Goal: Information Seeking & Learning: Learn about a topic

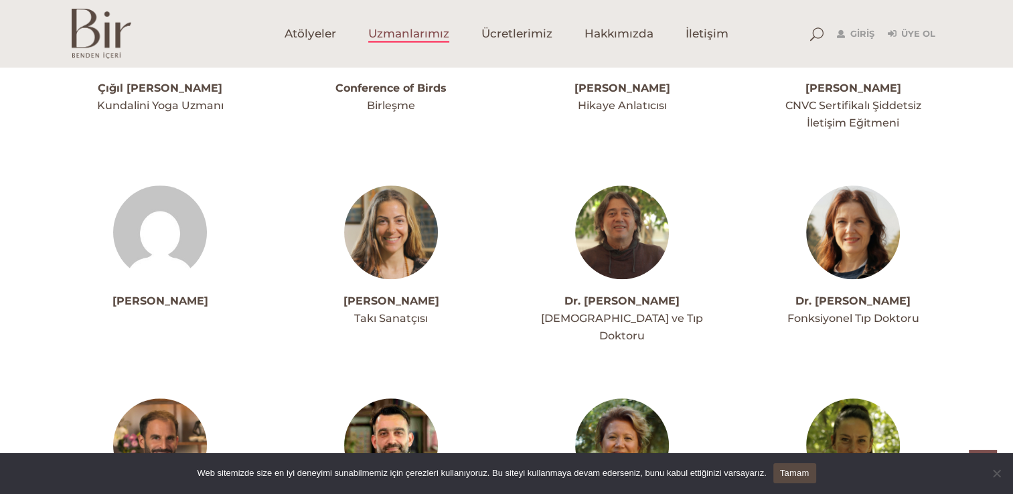
scroll to position [1151, 0]
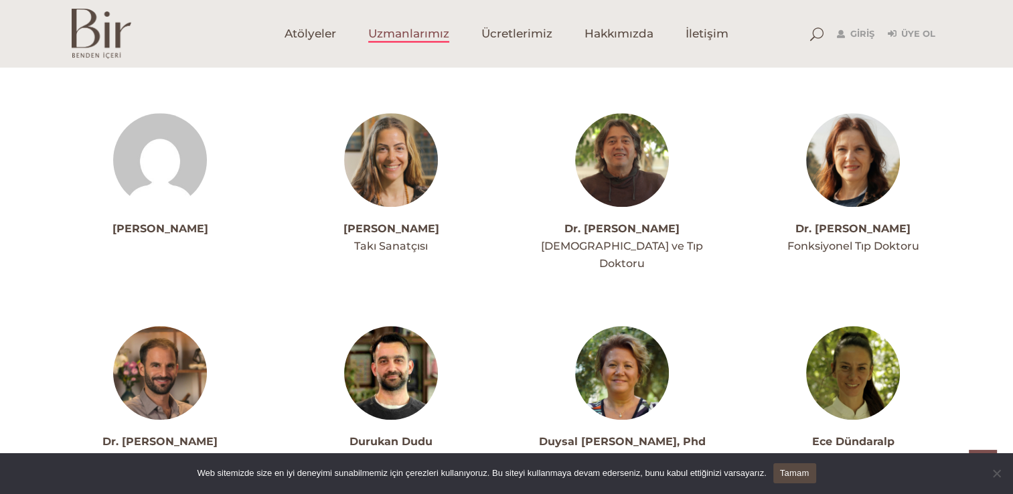
click at [791, 475] on link "Tamam" at bounding box center [794, 473] width 43 height 20
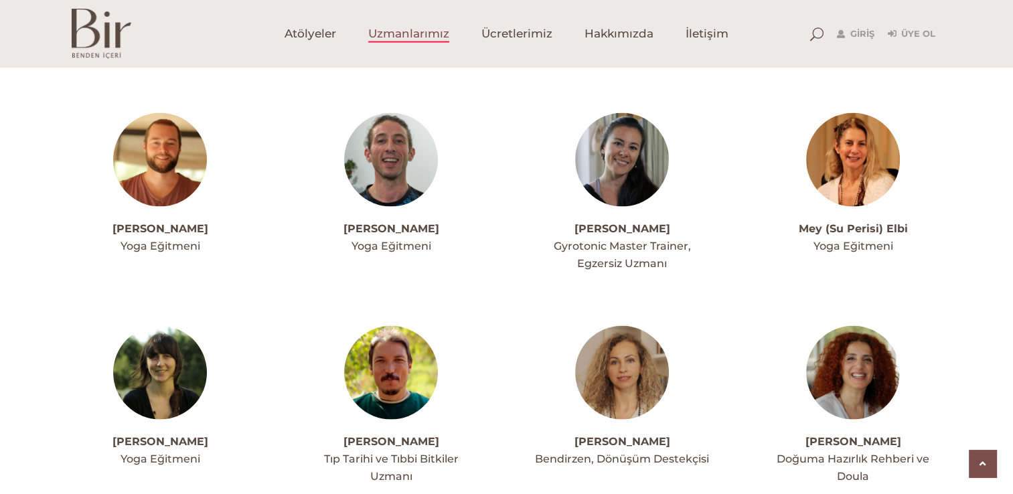
scroll to position [2651, 0]
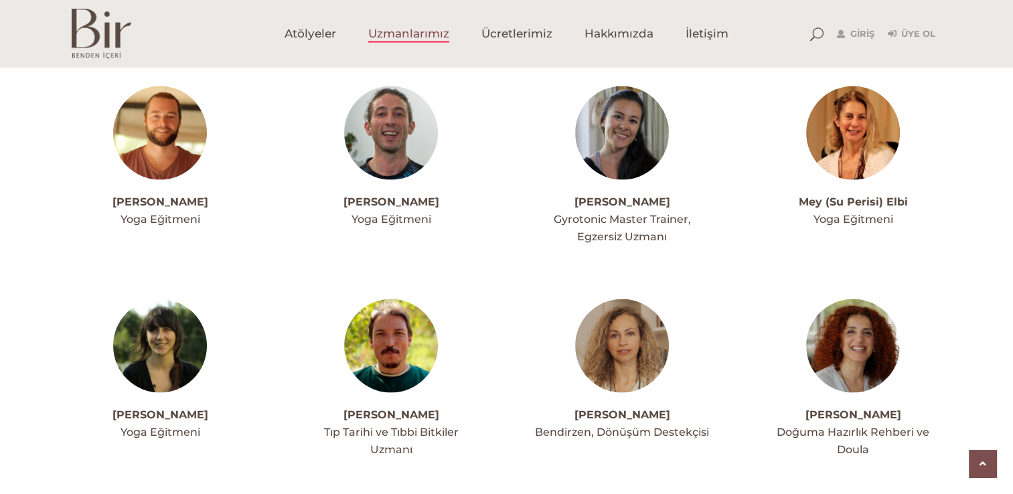
click at [384, 408] on link "Nazım Tanrıkulu" at bounding box center [391, 414] width 96 height 13
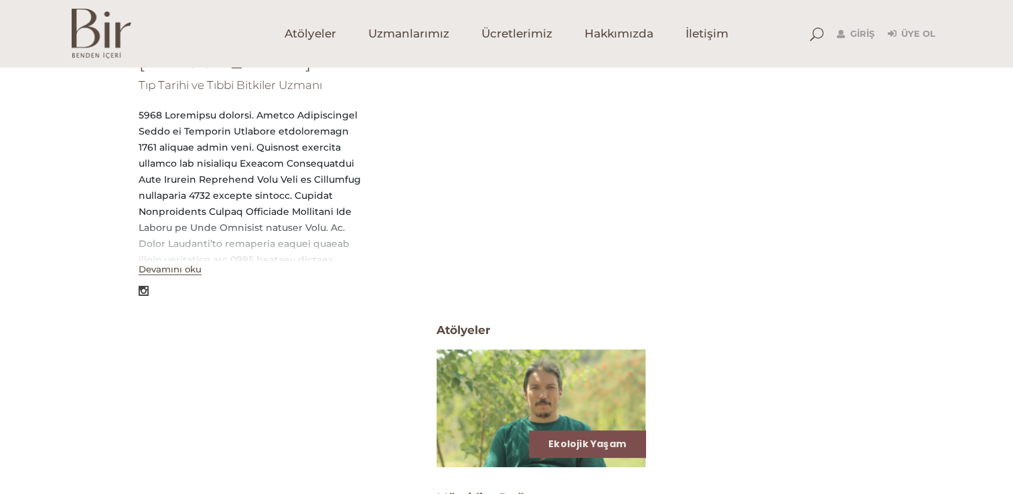
scroll to position [348, 0]
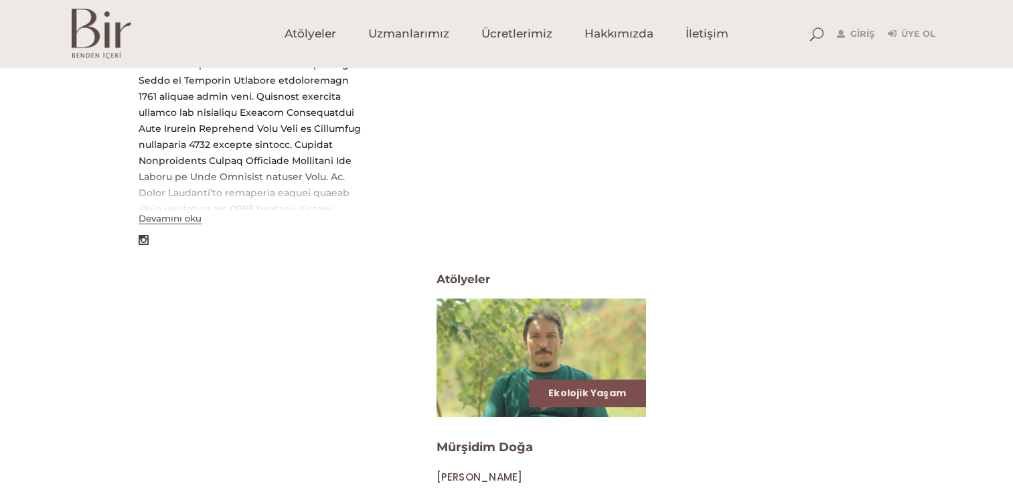
click at [523, 317] on img at bounding box center [541, 357] width 216 height 121
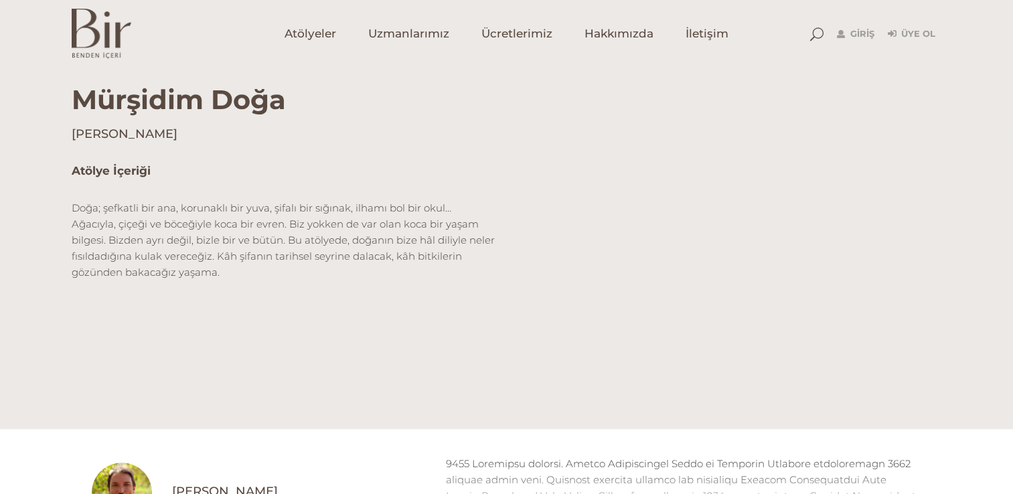
scroll to position [321, 0]
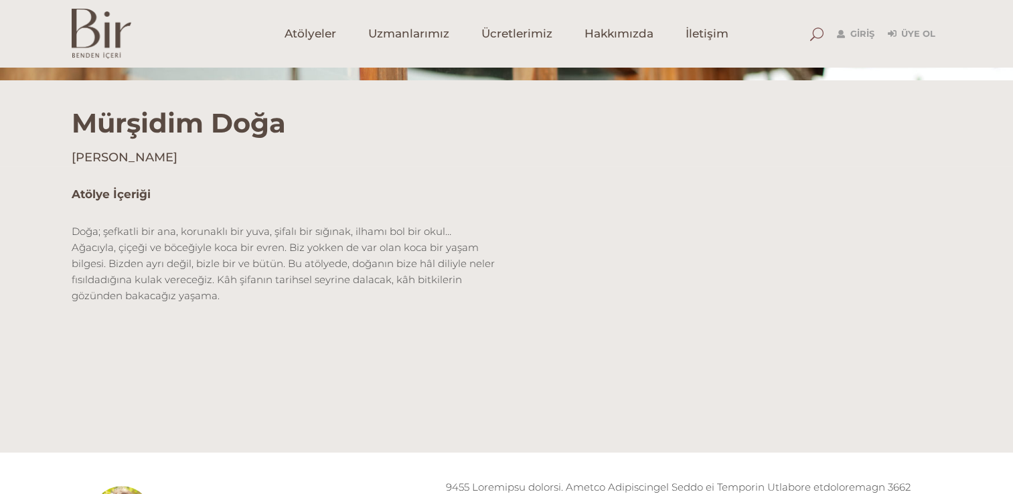
click at [819, 29] on span at bounding box center [816, 33] width 13 height 13
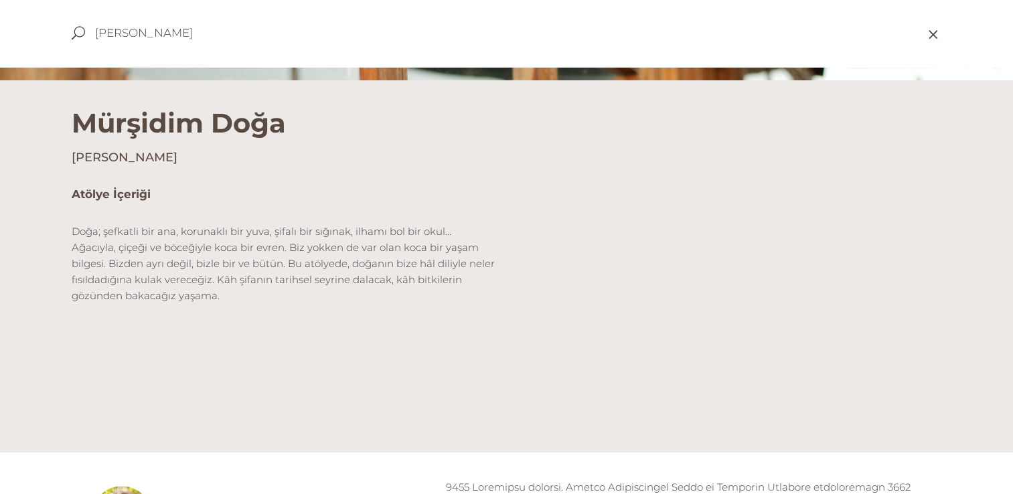
type input "emine"
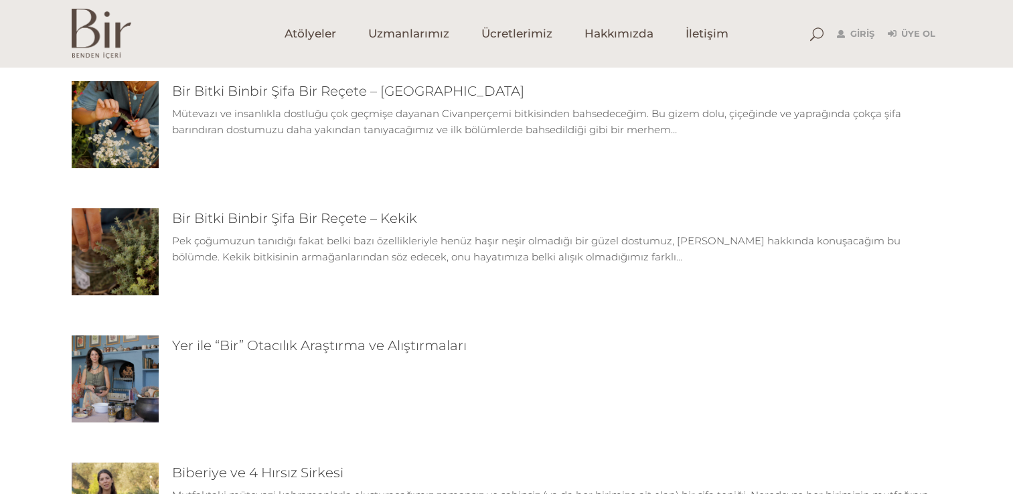
scroll to position [402, 0]
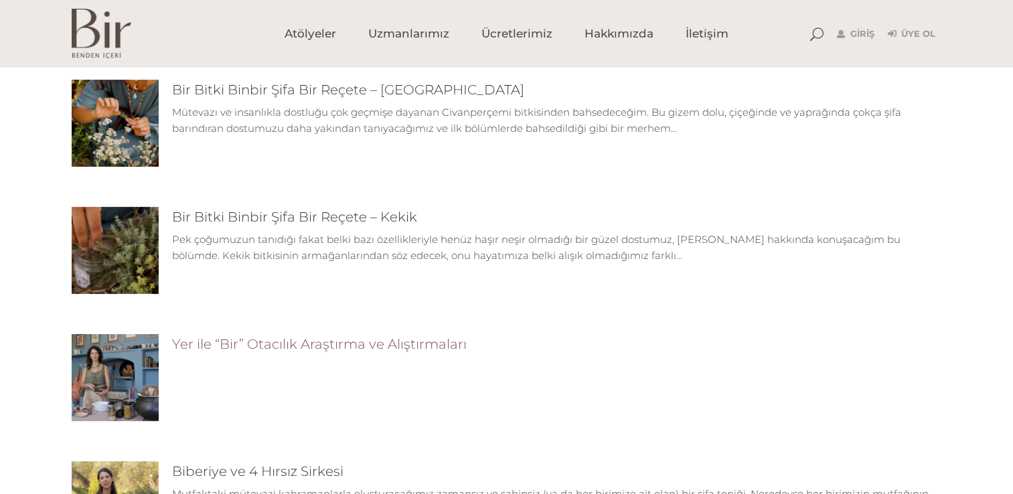
click at [421, 349] on link "Yer ile “Bir” Otacılık Araştırma ve Alıştırmaları" at bounding box center [319, 344] width 295 height 16
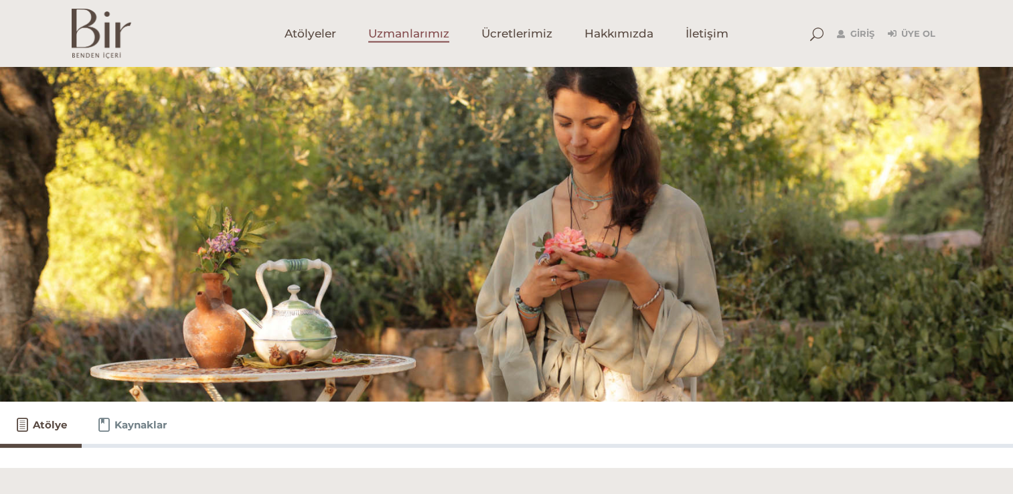
click at [386, 35] on span "Uzmanlarımız" at bounding box center [408, 33] width 81 height 15
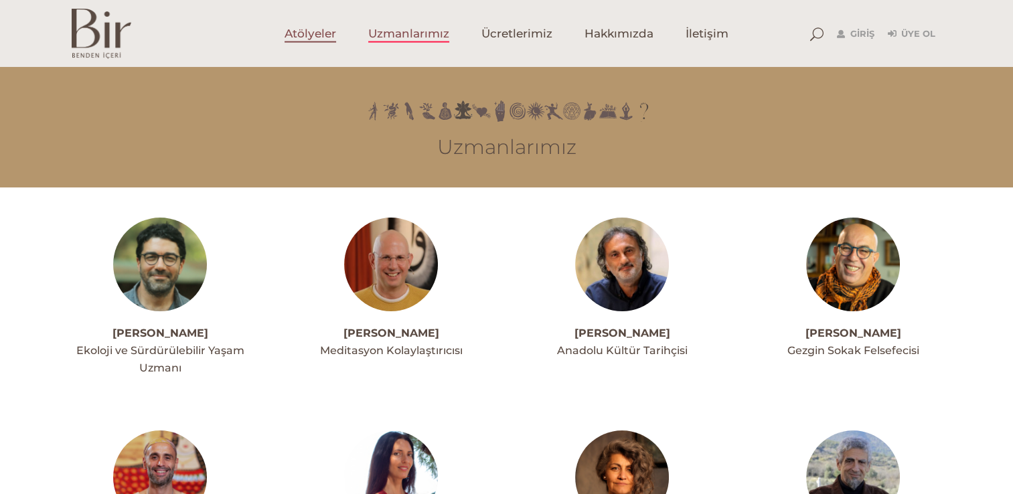
click at [327, 31] on span "Atölyeler" at bounding box center [311, 33] width 52 height 15
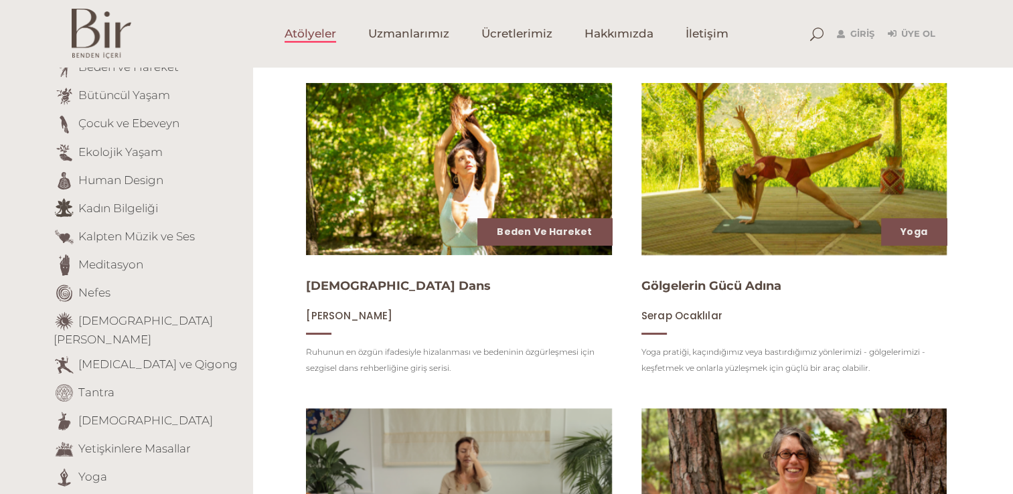
scroll to position [161, 0]
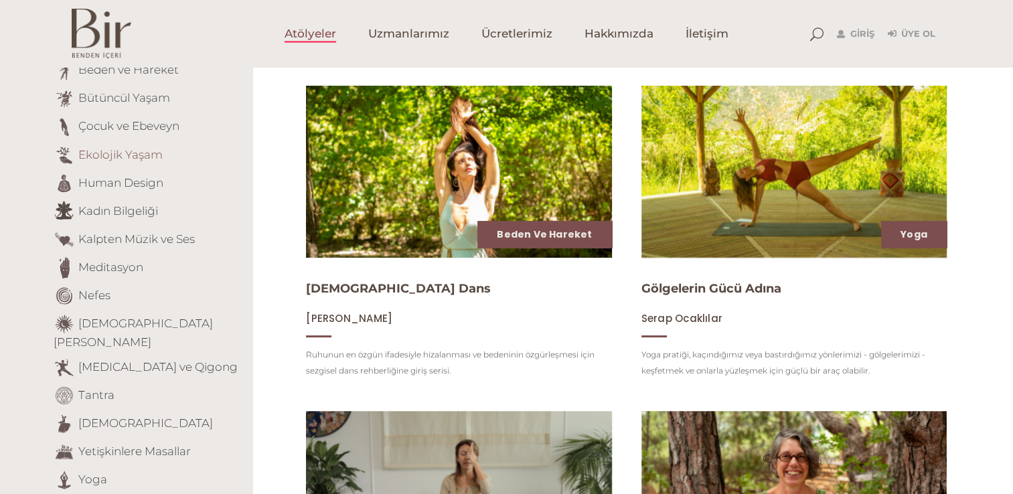
click at [140, 153] on link "Ekolojik Yaşam" at bounding box center [120, 153] width 84 height 13
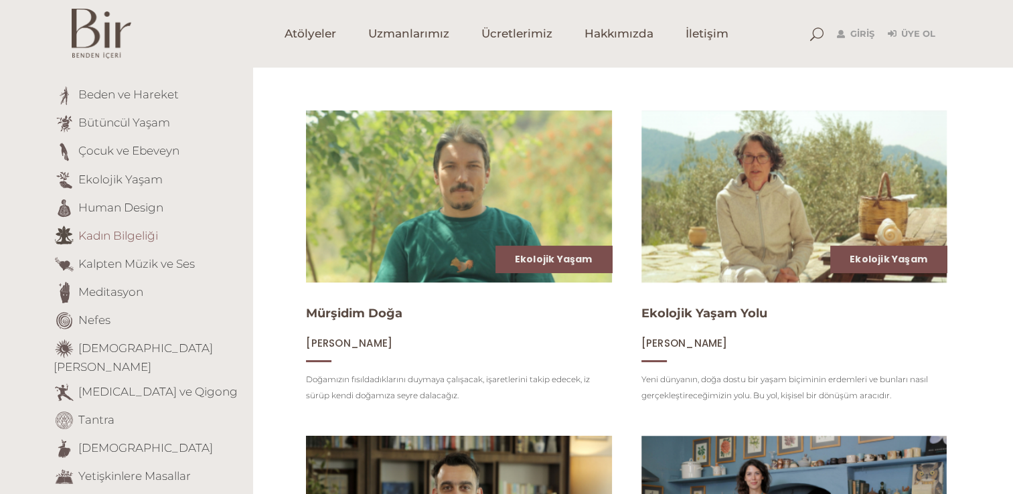
scroll to position [134, 0]
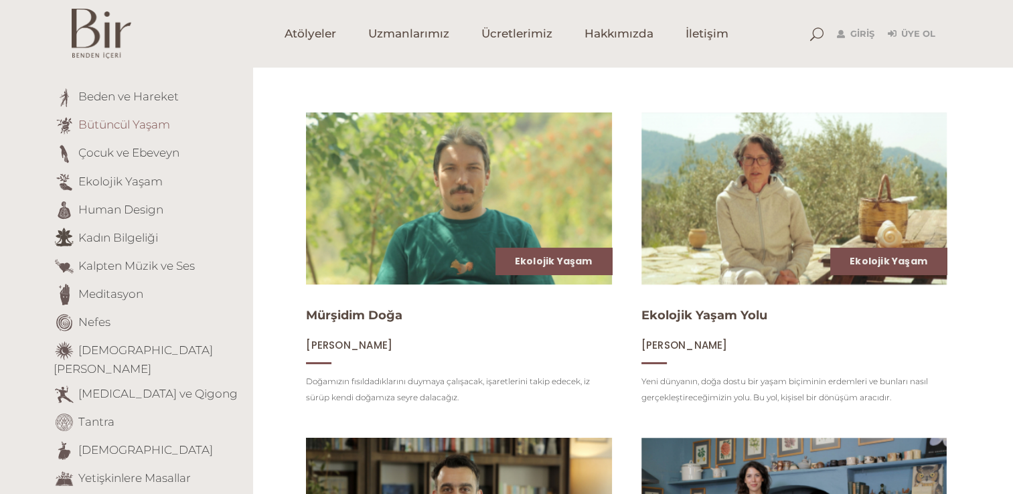
click at [98, 125] on link "Bütüncül Yaşam" at bounding box center [124, 124] width 92 height 13
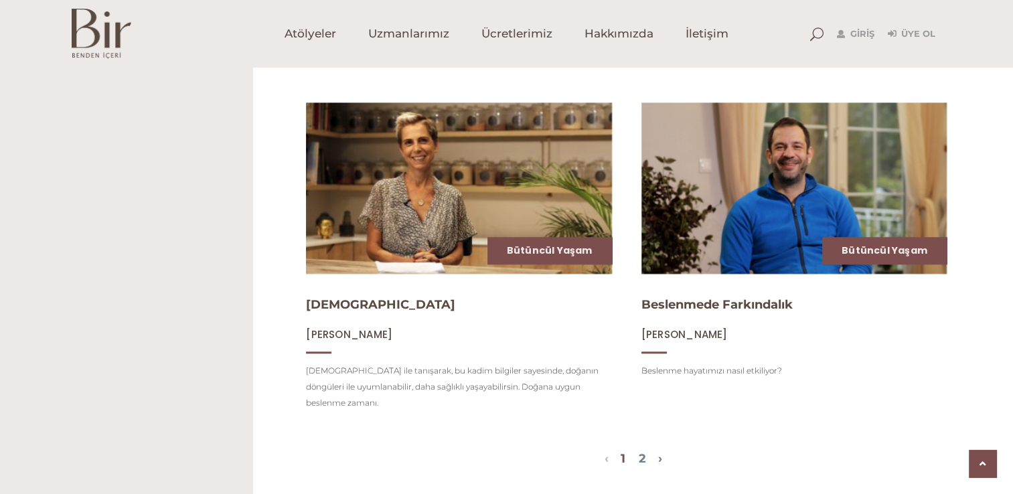
scroll to position [1473, 0]
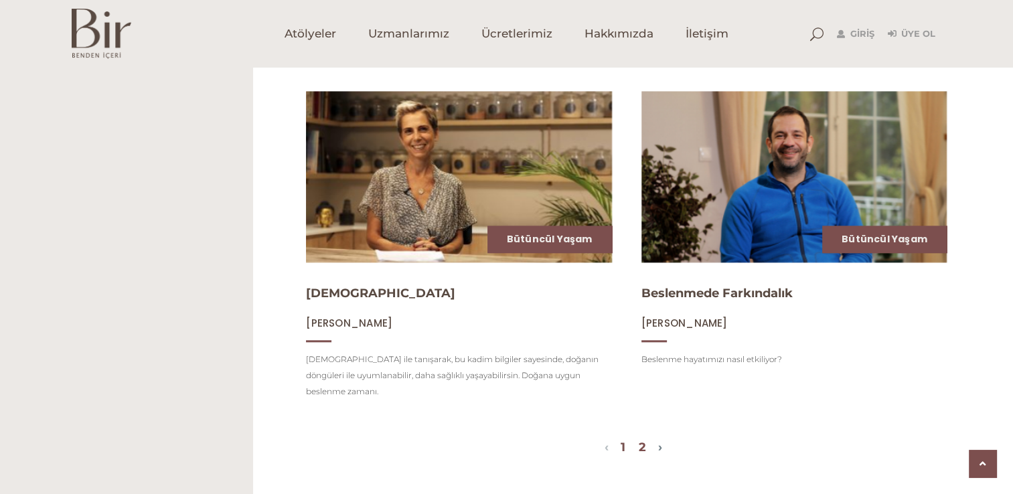
click at [646, 440] on link "2" at bounding box center [642, 447] width 7 height 15
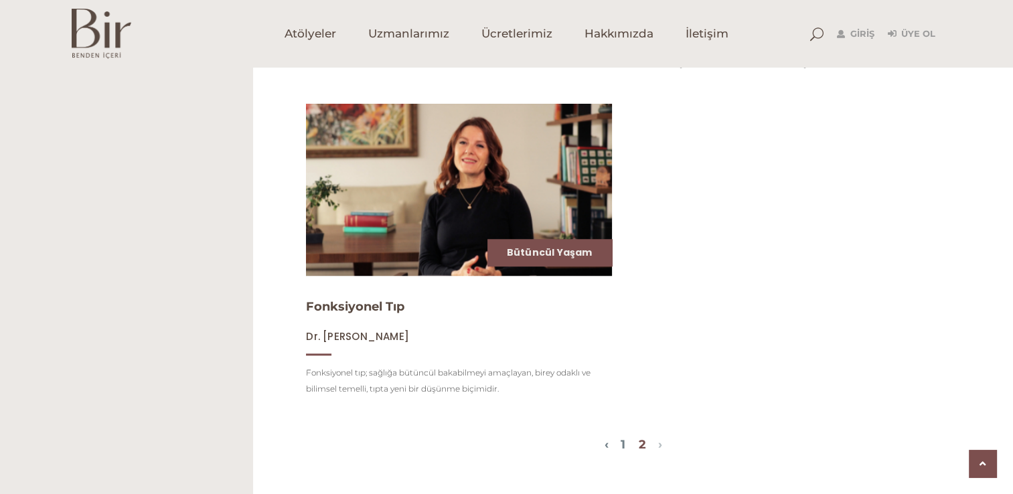
scroll to position [1178, 0]
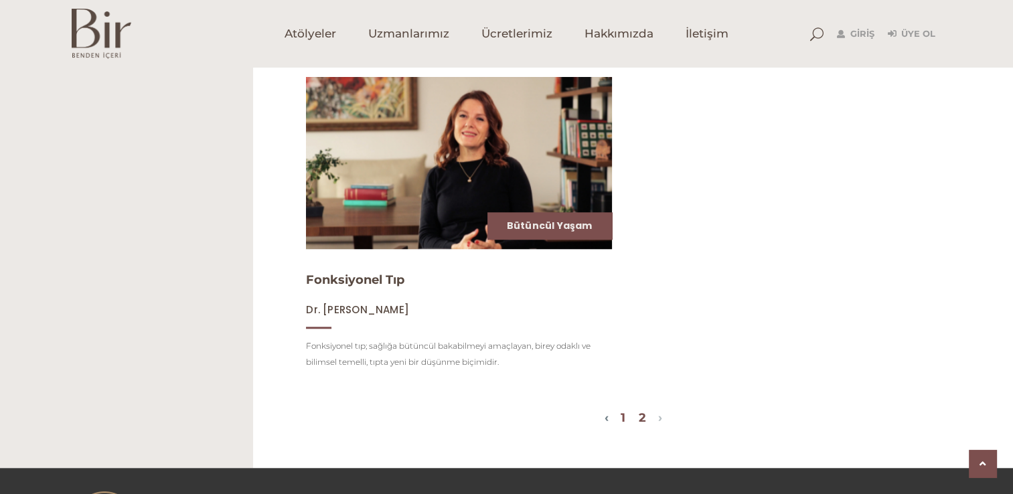
click at [625, 410] on link "1" at bounding box center [623, 417] width 5 height 15
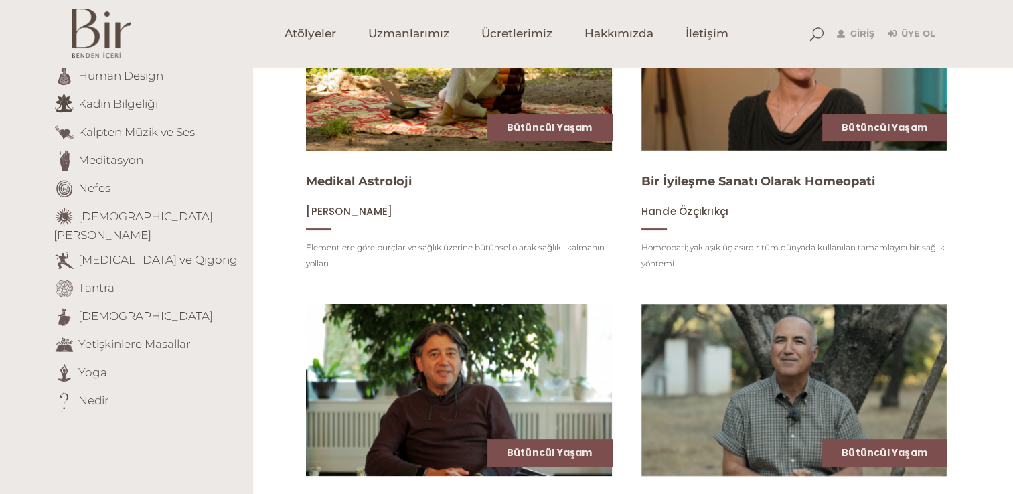
scroll to position [211, 0]
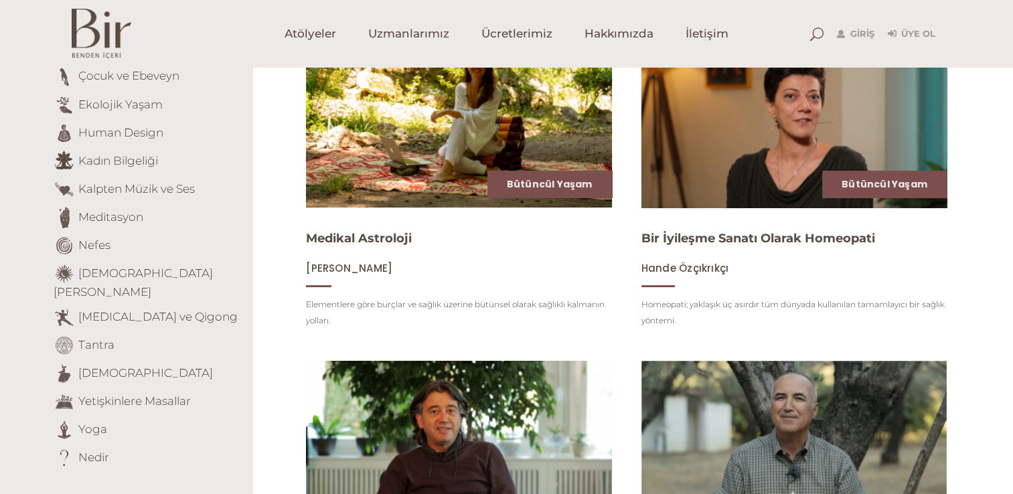
click at [738, 146] on img at bounding box center [794, 121] width 315 height 177
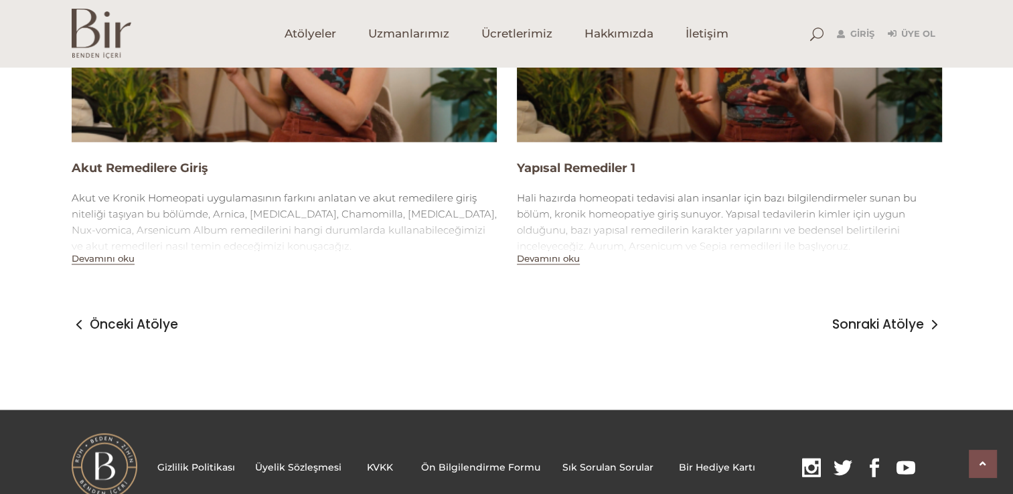
scroll to position [1848, 0]
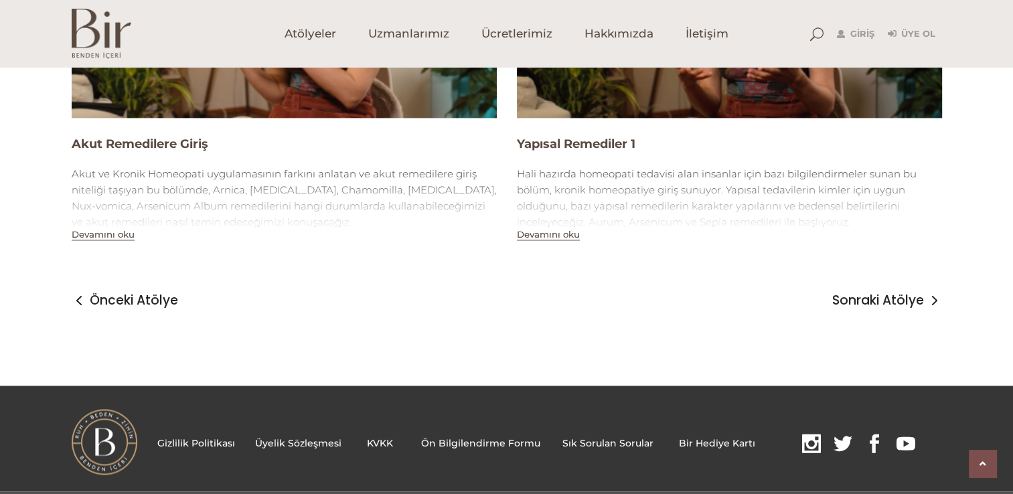
click at [110, 237] on button "Devamını oku" at bounding box center [103, 234] width 63 height 11
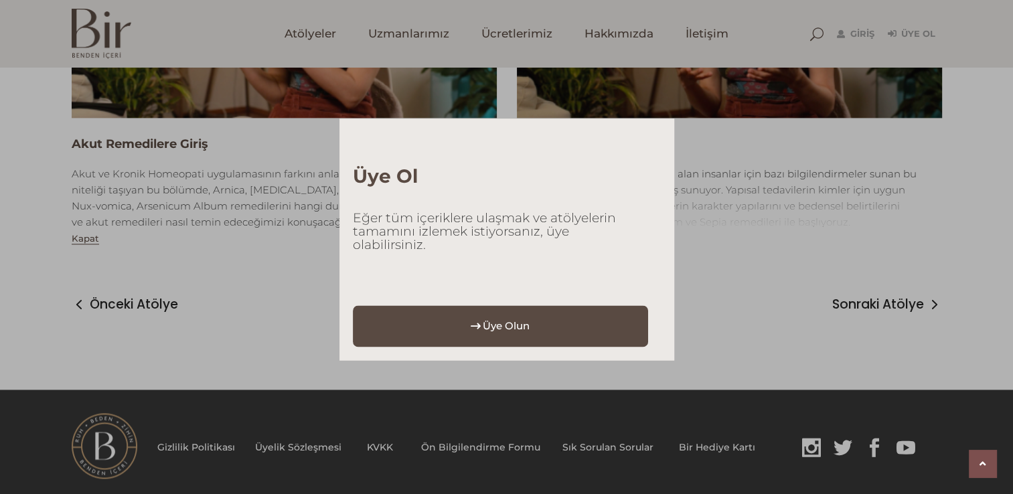
click at [523, 325] on span "Üye Olun" at bounding box center [506, 326] width 47 height 20
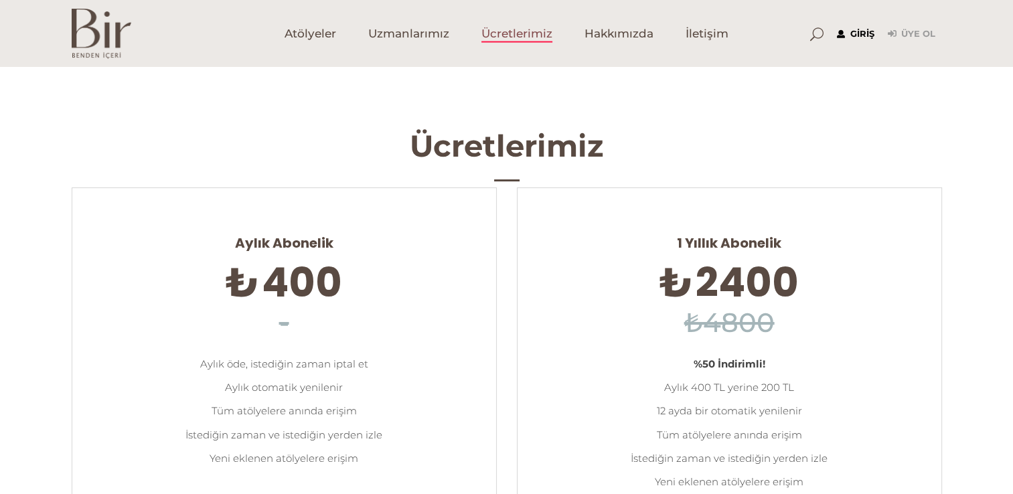
type input "easlan@firat.edu.tr"
click at [846, 33] on link "Giriş" at bounding box center [855, 34] width 37 height 16
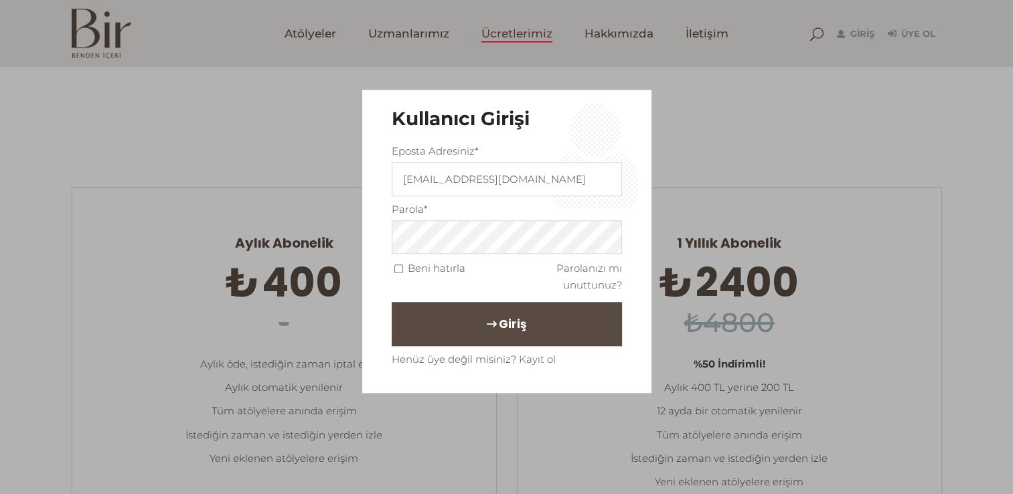
click at [521, 337] on button "Giriş" at bounding box center [507, 325] width 230 height 44
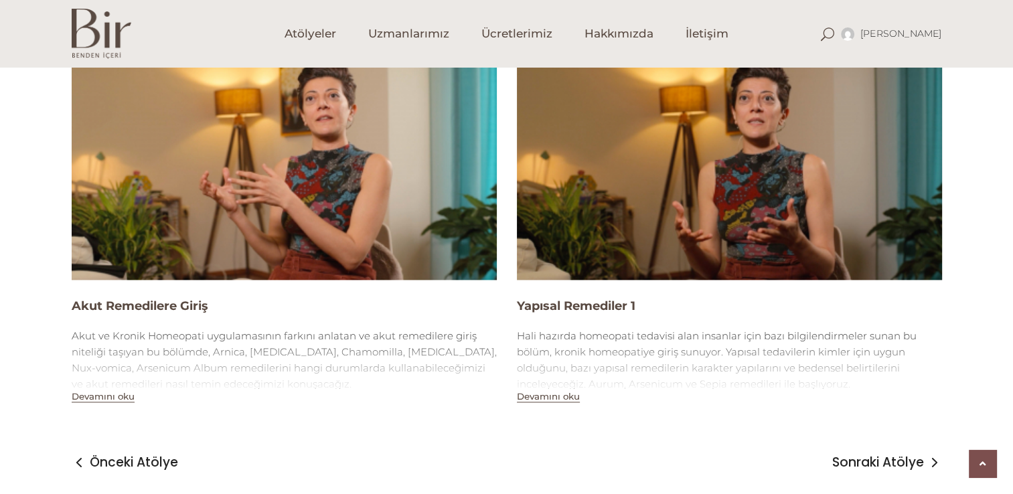
scroll to position [1687, 0]
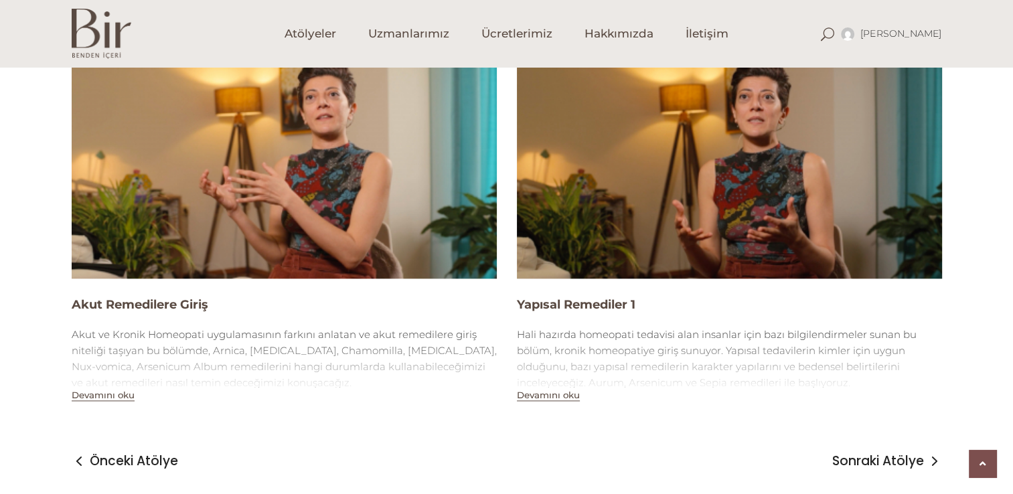
click at [268, 151] on img at bounding box center [284, 158] width 425 height 239
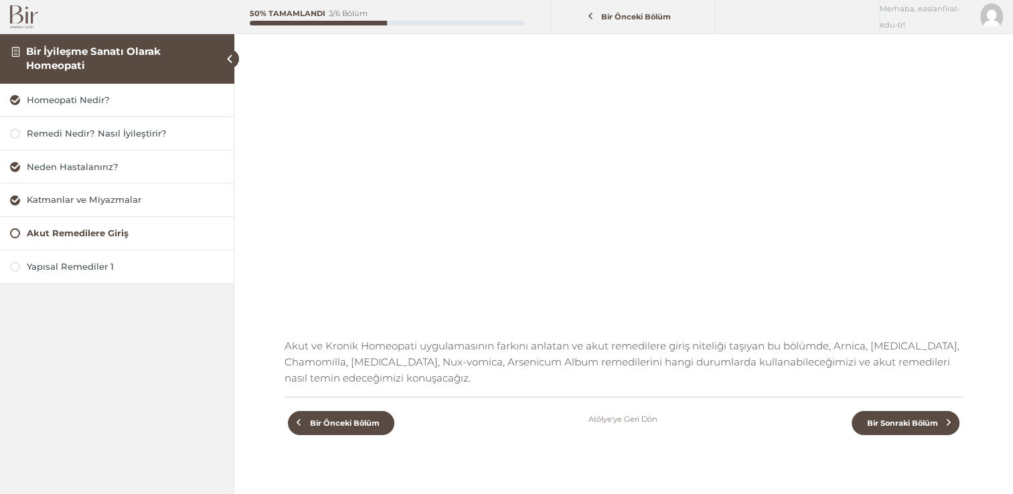
scroll to position [187, 0]
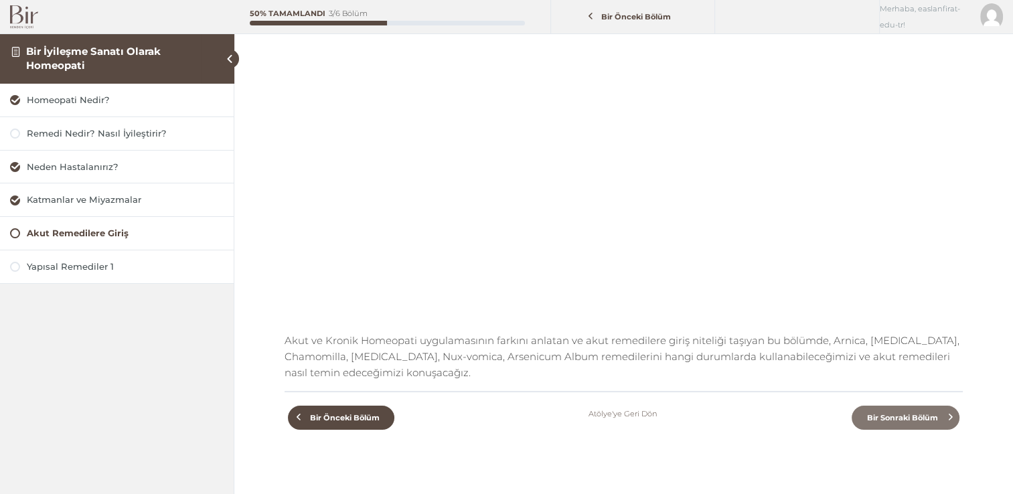
click at [882, 422] on span "Bir Sonraki Bölüm" at bounding box center [902, 417] width 86 height 9
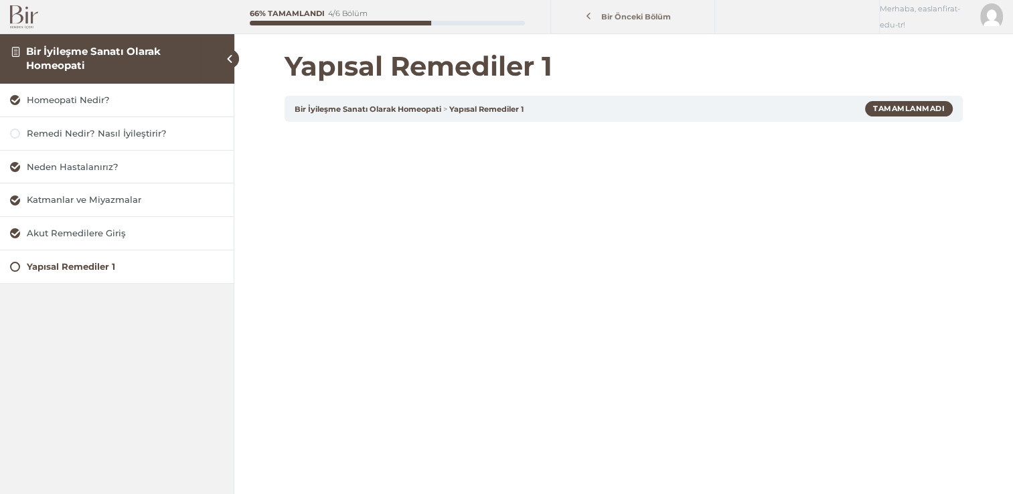
click at [639, 12] on span "Bir Önceki Bölüm" at bounding box center [636, 16] width 85 height 9
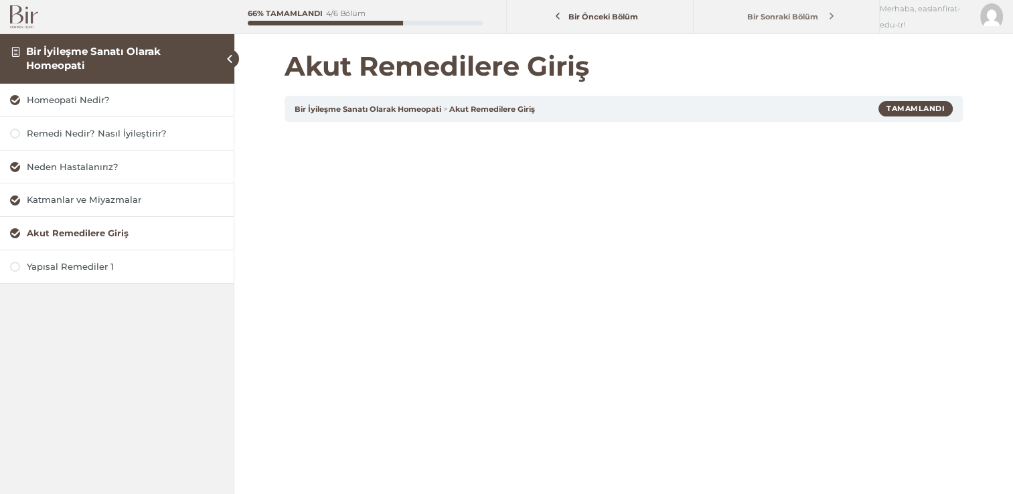
click at [768, 22] on link "Bir Sonraki Bölüm" at bounding box center [786, 17] width 179 height 25
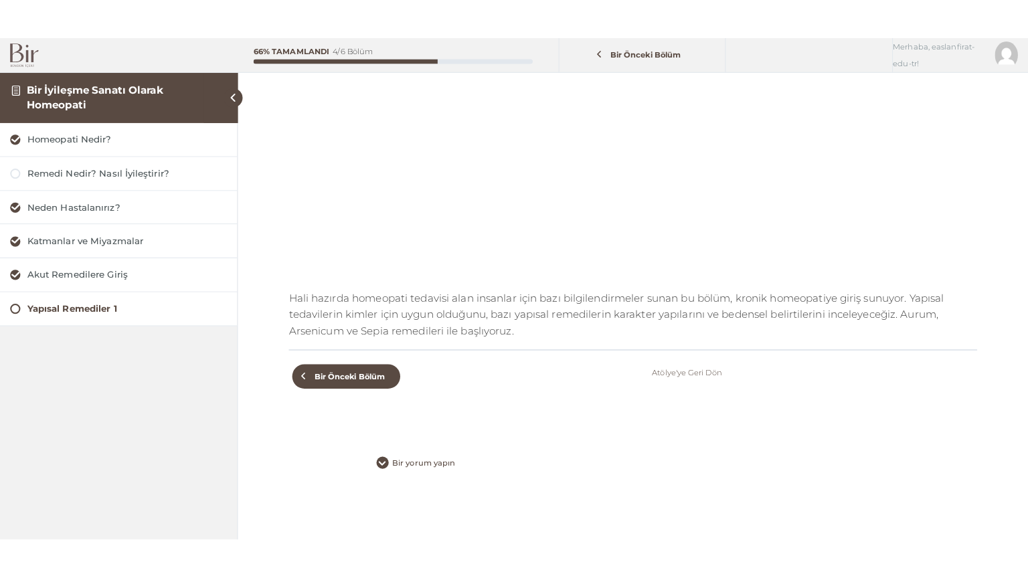
scroll to position [187, 0]
